Goal: Task Accomplishment & Management: Use online tool/utility

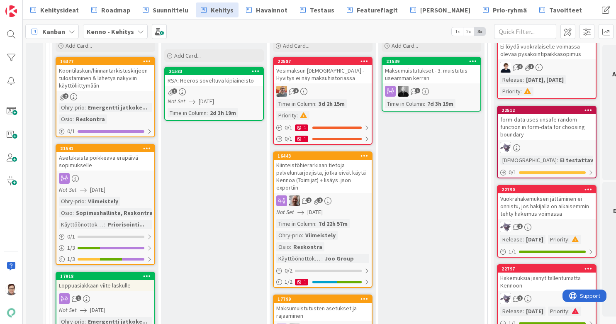
scroll to position [121, 0]
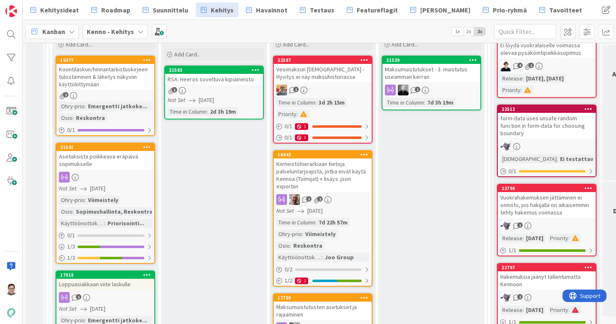
click at [321, 172] on div "Kiinteistöhierarkiaan tietoja palveluntarjoajista, jotka eivät käytä Kennoa (To…" at bounding box center [323, 174] width 98 height 33
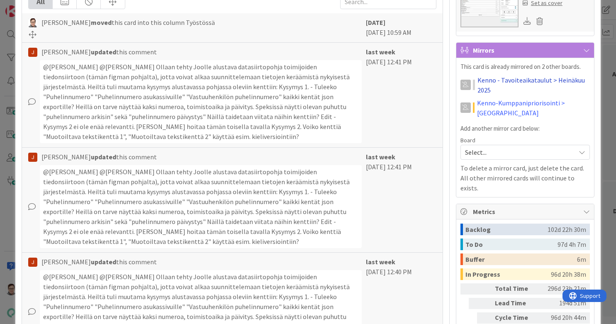
scroll to position [742, 0]
click at [520, 156] on span "Select..." at bounding box center [518, 153] width 106 height 12
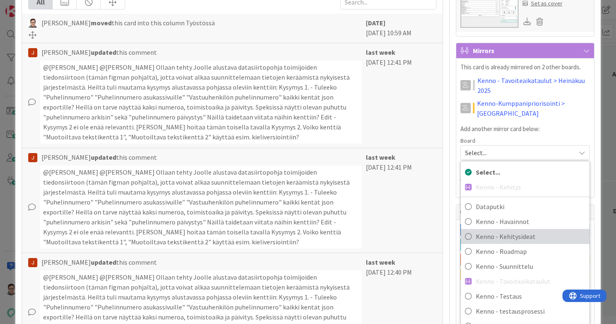
scroll to position [55, 0]
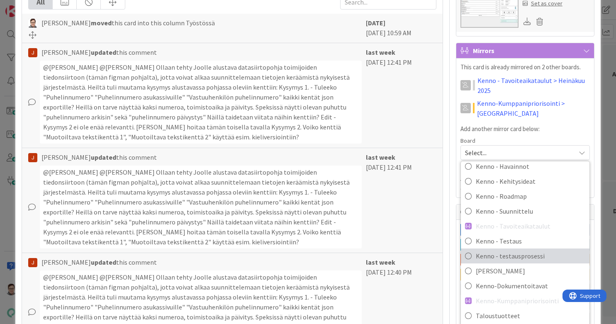
click at [516, 262] on span "Kenno - testausprosessi" at bounding box center [530, 256] width 109 height 12
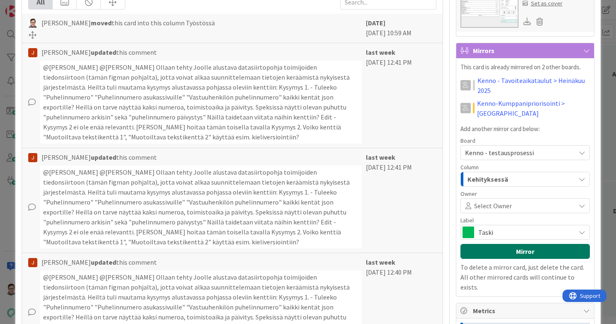
click at [516, 259] on button "Mirror" at bounding box center [524, 251] width 129 height 15
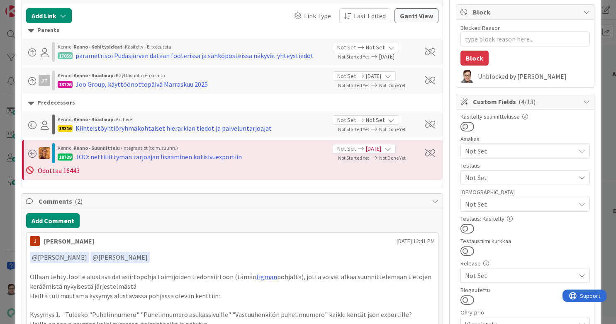
scroll to position [0, 0]
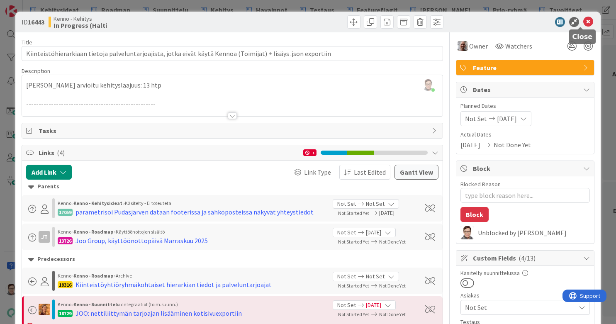
click at [583, 22] on icon at bounding box center [588, 22] width 10 height 10
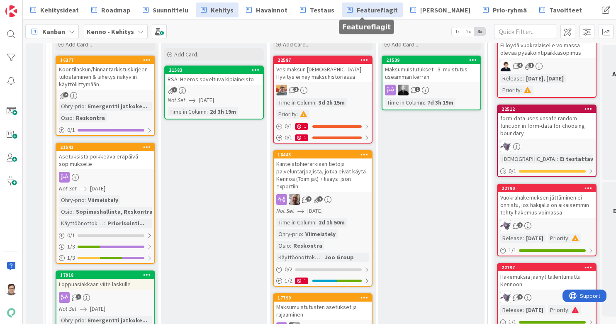
click at [365, 12] on span "Featureflagit" at bounding box center [377, 10] width 41 height 10
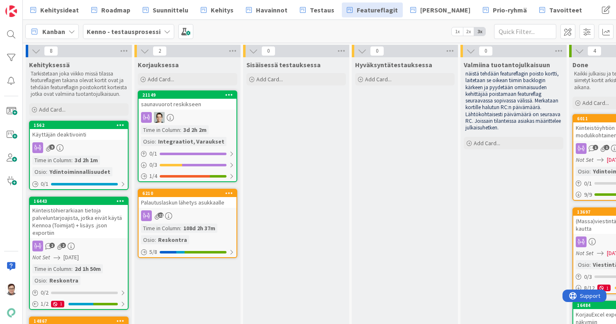
click at [91, 227] on div "Kiinteistöhierarkiaan tietoja palveluntarjoajista, jotka eivät käytä Kennoa (To…" at bounding box center [79, 221] width 98 height 33
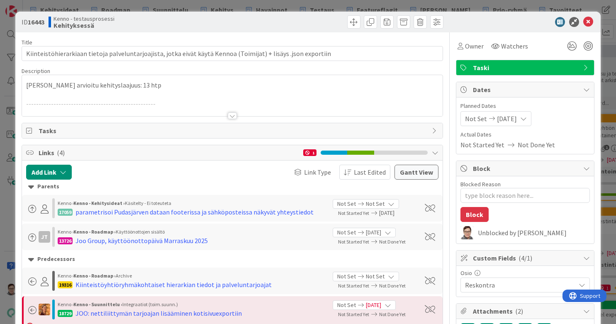
click at [497, 65] on span "Taski" at bounding box center [526, 68] width 106 height 10
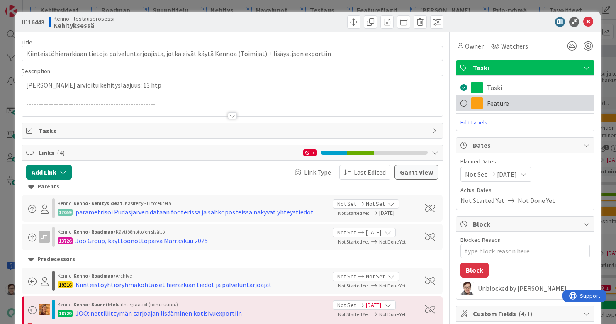
click at [494, 100] on span "Feature" at bounding box center [498, 103] width 22 height 10
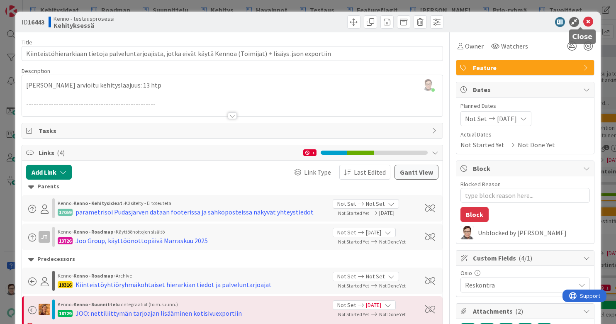
click at [583, 20] on icon at bounding box center [588, 22] width 10 height 10
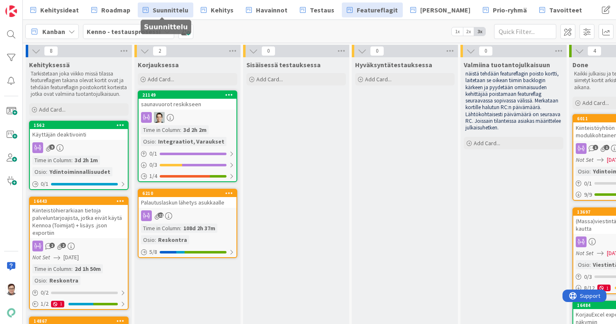
click at [166, 12] on span "Suunnittelu" at bounding box center [171, 10] width 36 height 10
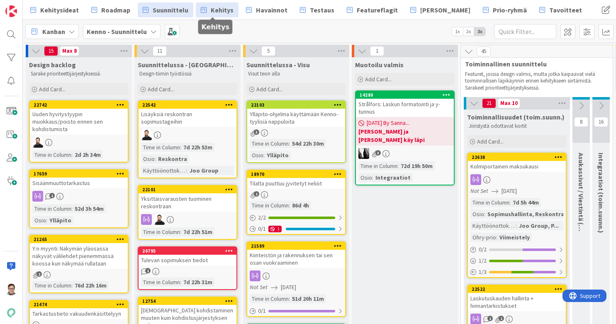
click at [214, 12] on span "Kehitys" at bounding box center [222, 10] width 23 height 10
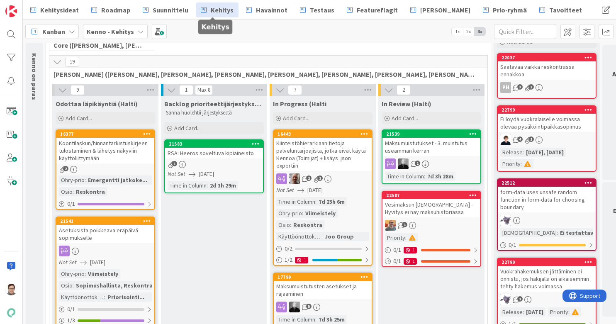
scroll to position [76, 0]
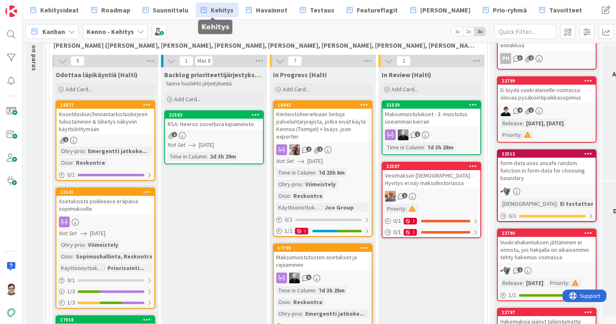
click at [320, 122] on div "Kiinteistöhierarkiaan tietoja palveluntarjoajista, jotka eivät käytä Kennoa (To…" at bounding box center [323, 125] width 98 height 33
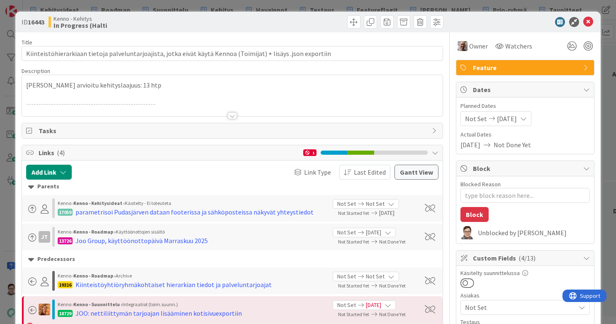
click at [228, 113] on div at bounding box center [232, 115] width 9 height 7
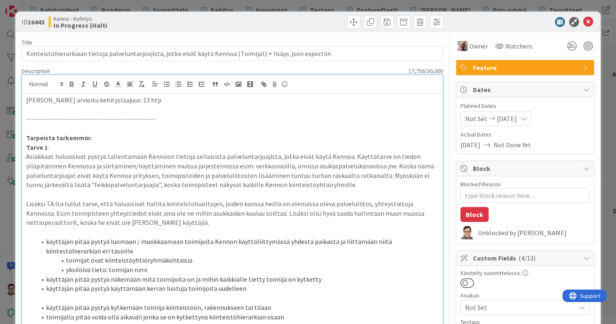
click at [581, 28] on div "ID 16443 Kenno - Kehitys In Progress (Halti" at bounding box center [307, 22] width 585 height 21
click at [583, 21] on icon at bounding box center [588, 22] width 10 height 10
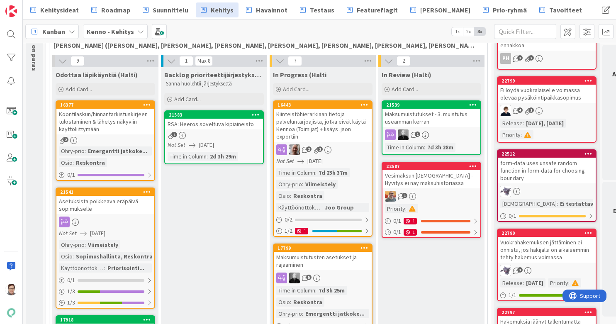
click at [323, 127] on div "Kiinteistöhierarkiaan tietoja palveluntarjoajista, jotka eivät käytä Kennoa (To…" at bounding box center [323, 125] width 98 height 33
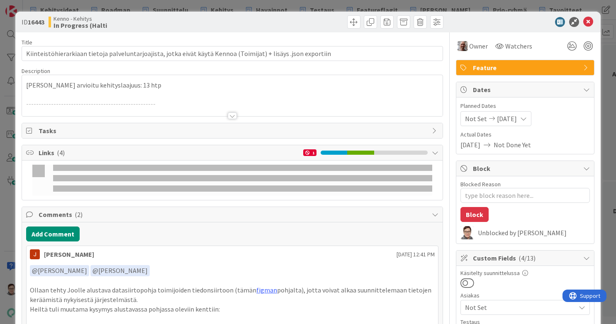
type textarea "x"
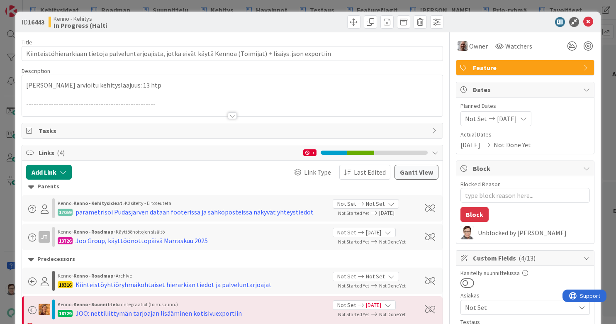
click at [228, 112] on div at bounding box center [232, 115] width 9 height 7
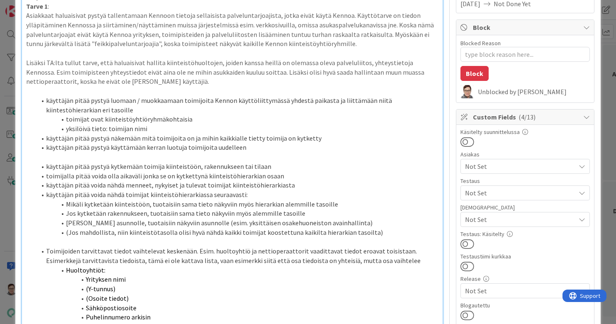
scroll to position [142, 0]
